Goal: Check status: Check status

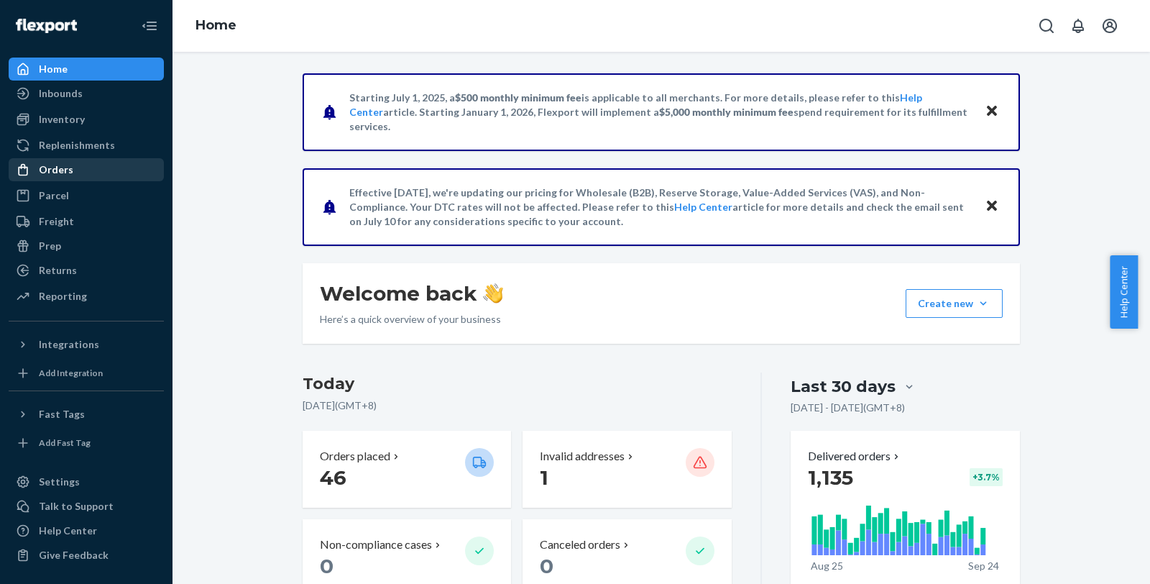
click at [73, 162] on div "Orders" at bounding box center [86, 170] width 152 height 20
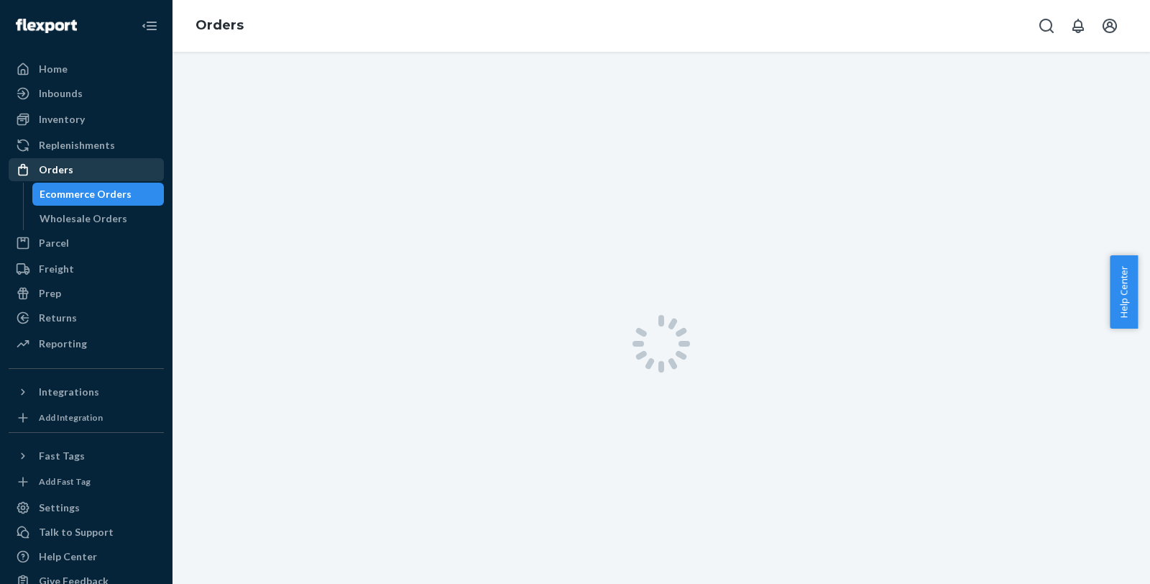
click at [73, 175] on div "Orders" at bounding box center [86, 170] width 152 height 20
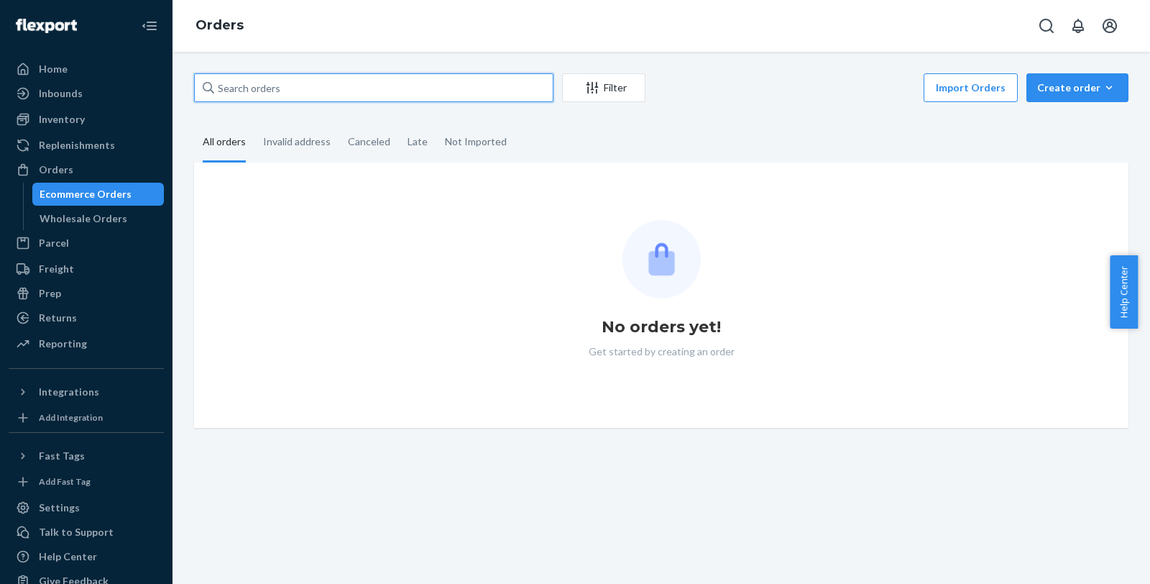
click at [310, 89] on input "text" at bounding box center [373, 87] width 359 height 29
paste input "#92798"
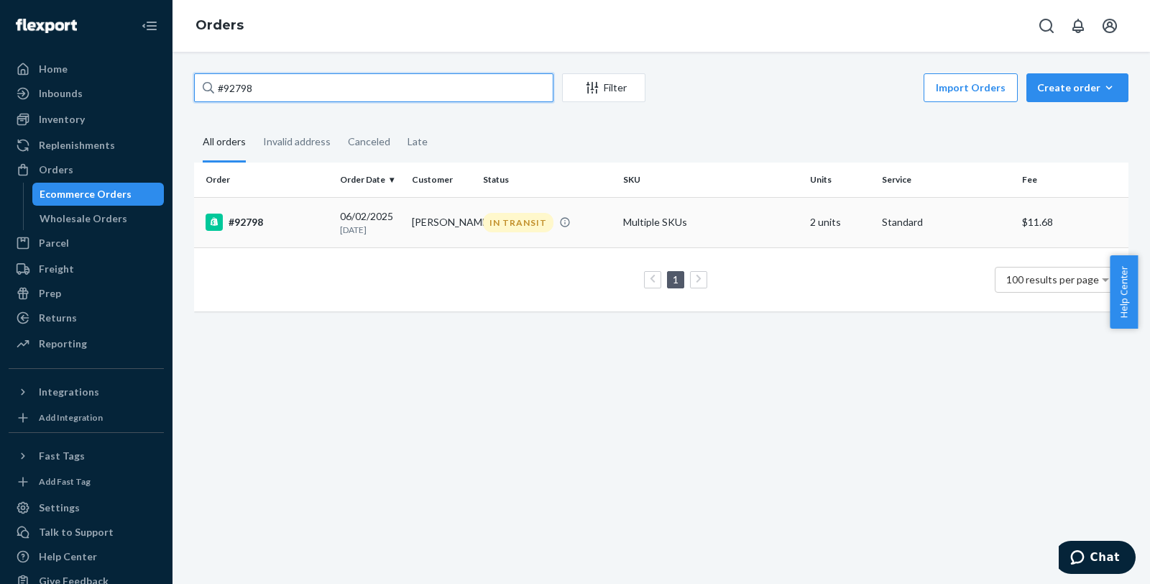
type input "#92798"
click at [259, 225] on div "#92798" at bounding box center [267, 221] width 123 height 17
